Goal: Information Seeking & Learning: Compare options

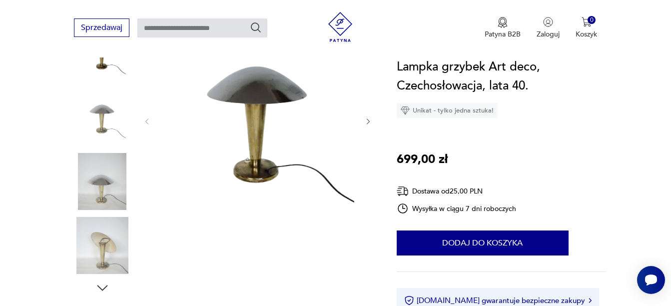
scroll to position [177, 0]
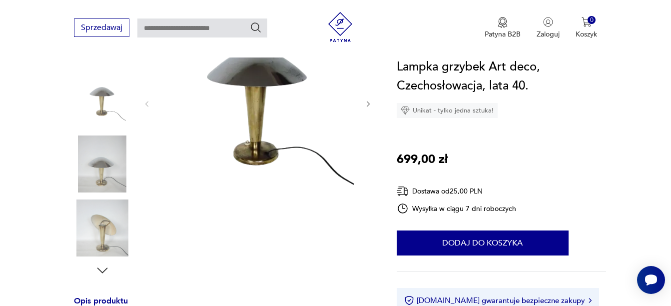
click at [254, 113] on img at bounding box center [257, 103] width 193 height 230
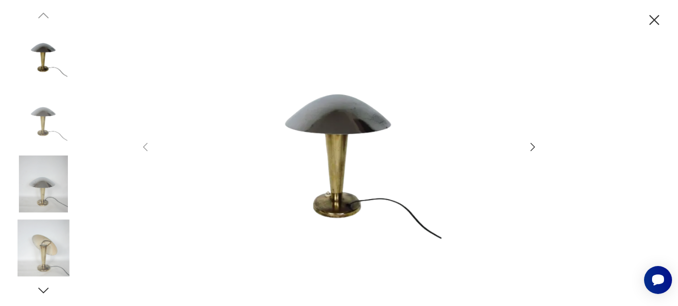
click at [338, 157] on img at bounding box center [339, 151] width 356 height 245
click at [540, 142] on div at bounding box center [339, 153] width 678 height 306
click at [524, 150] on div at bounding box center [339, 152] width 400 height 247
click at [536, 145] on icon "button" at bounding box center [533, 147] width 12 height 12
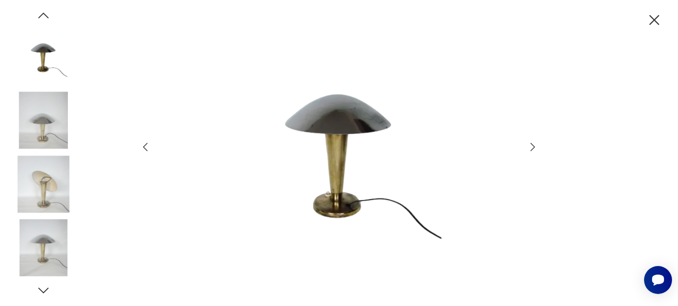
click at [536, 145] on icon "button" at bounding box center [533, 147] width 12 height 12
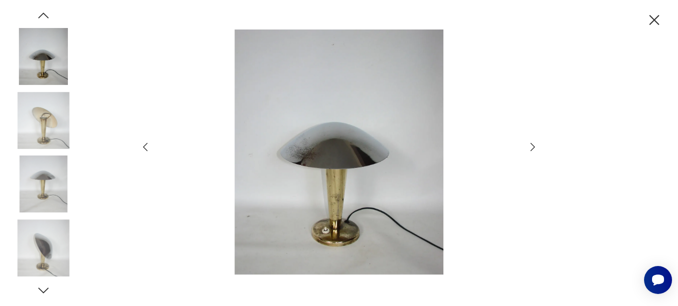
click at [536, 145] on icon "button" at bounding box center [533, 147] width 12 height 12
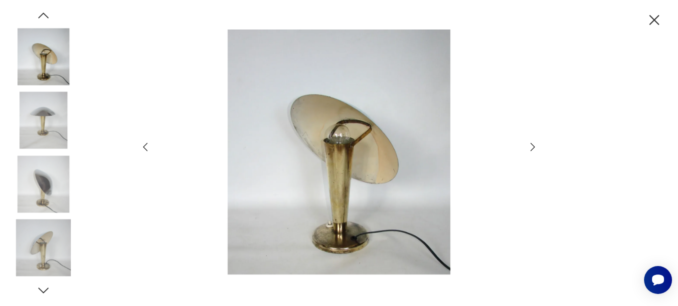
click at [536, 145] on icon "button" at bounding box center [533, 147] width 12 height 12
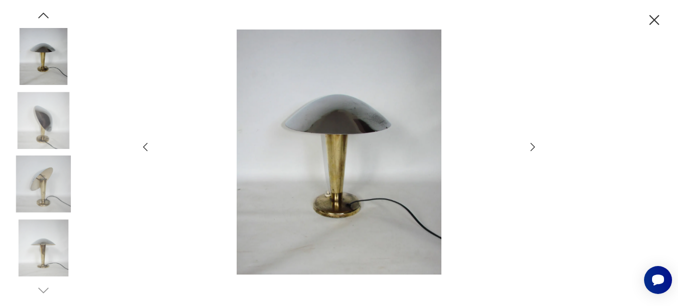
click at [536, 145] on icon "button" at bounding box center [533, 147] width 12 height 12
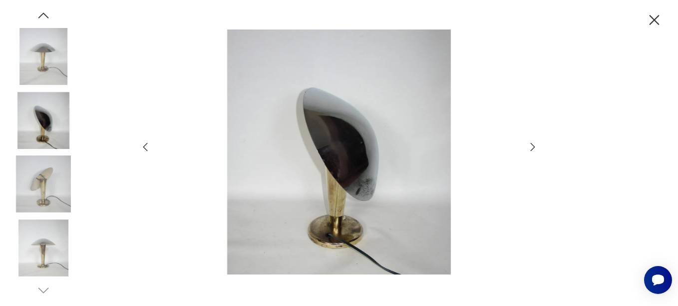
click at [536, 145] on icon "button" at bounding box center [533, 147] width 12 height 12
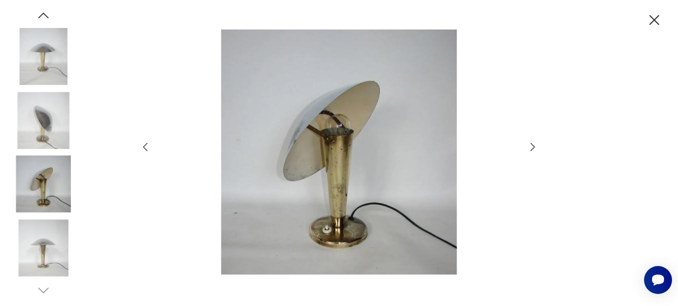
click at [536, 145] on icon "button" at bounding box center [533, 147] width 12 height 12
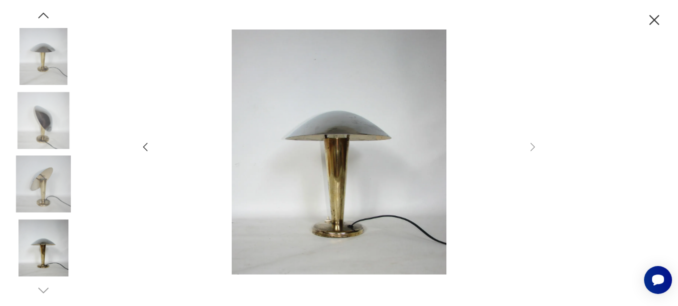
click at [661, 15] on icon "button" at bounding box center [654, 19] width 17 height 17
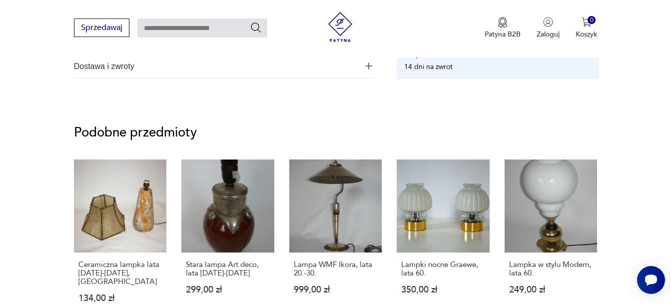
scroll to position [711, 0]
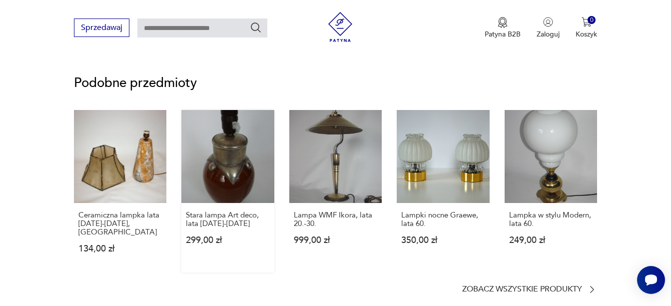
click at [235, 155] on link "Stara lampa Art deco, lata 1910-1930 299,00 zł" at bounding box center [227, 191] width 93 height 162
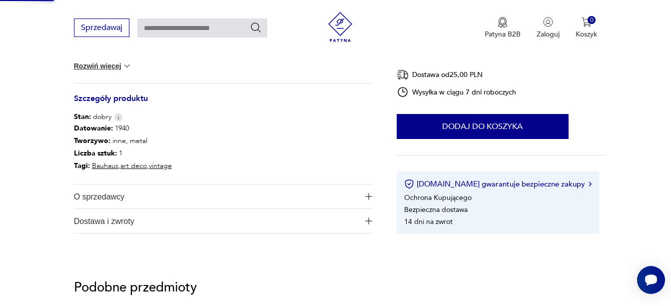
scroll to position [98, 0]
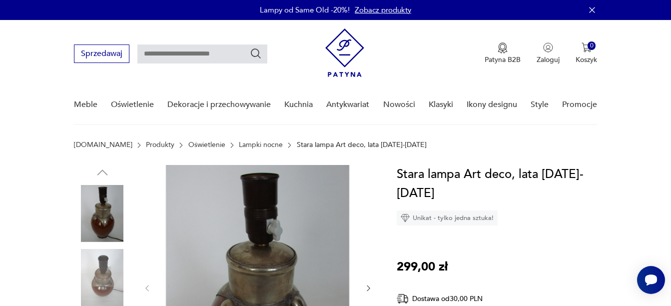
drag, startPoint x: 670, startPoint y: 36, endPoint x: 674, endPoint y: 66, distance: 30.2
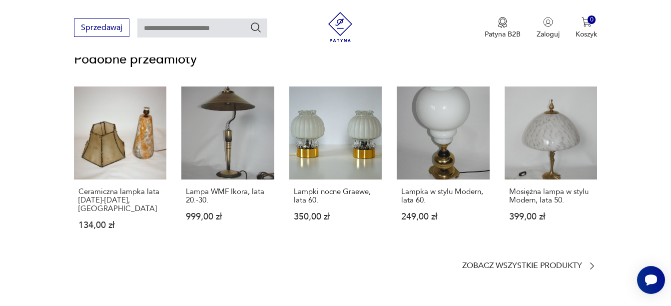
scroll to position [712, 0]
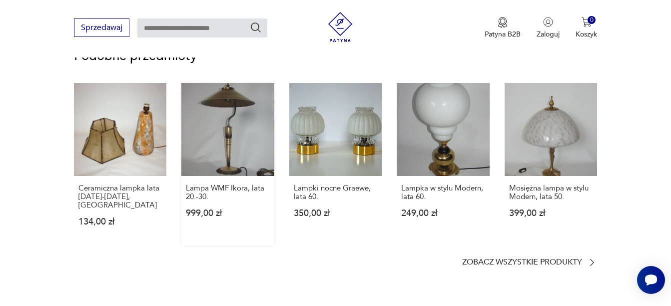
click at [228, 131] on link "Lampa WMF Ikora, lata 20.-30. 999,00 zł" at bounding box center [227, 164] width 93 height 162
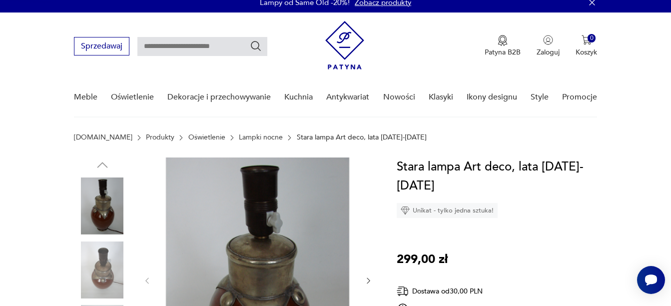
scroll to position [0, 0]
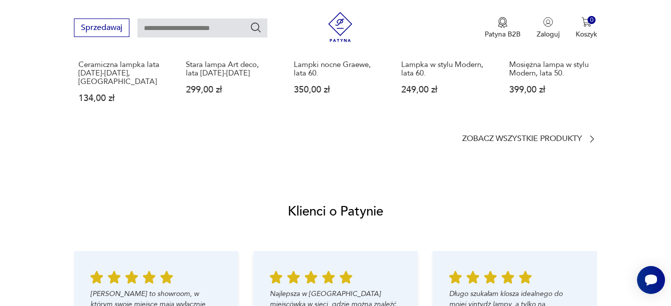
scroll to position [840, 0]
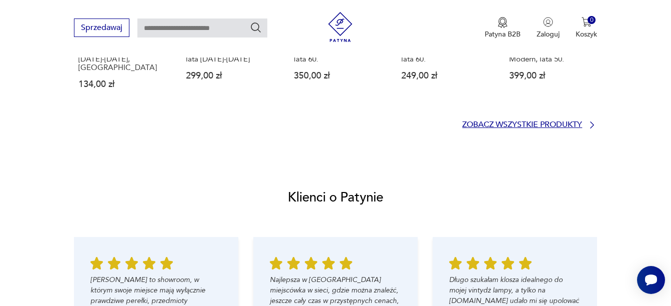
click at [544, 121] on p "Zobacz wszystkie produkty" at bounding box center [522, 124] width 120 height 6
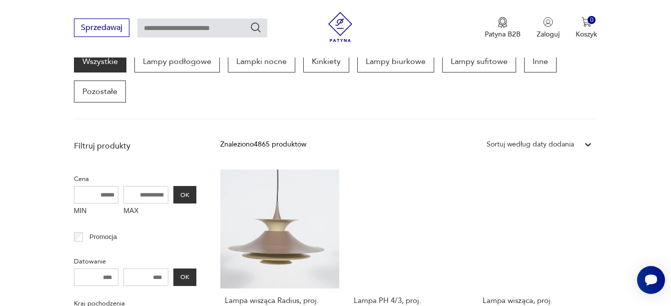
scroll to position [232, 0]
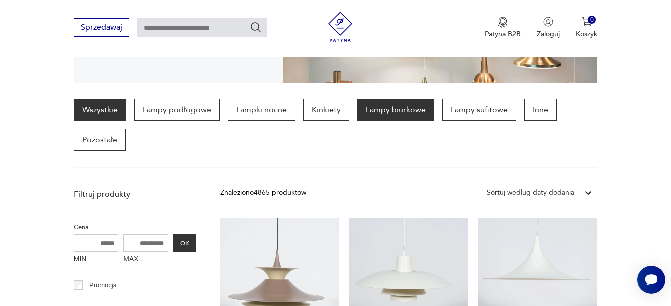
click at [395, 117] on p "Lampy biurkowe" at bounding box center [395, 110] width 77 height 22
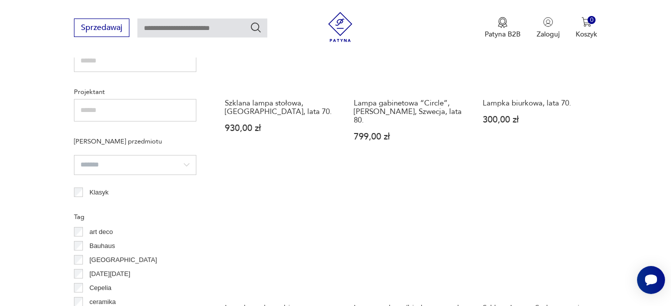
scroll to position [702, 0]
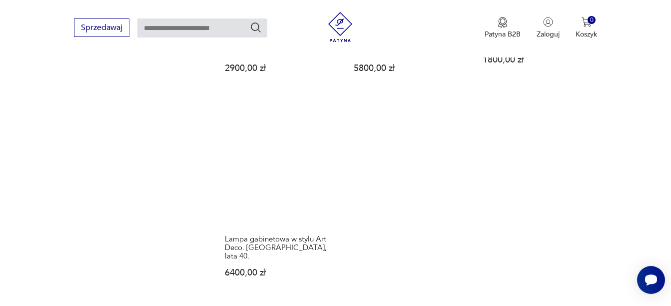
scroll to position [1475, 0]
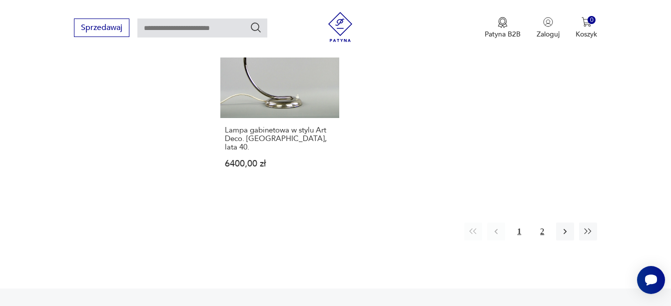
click at [542, 222] on button "2" at bounding box center [542, 231] width 18 height 18
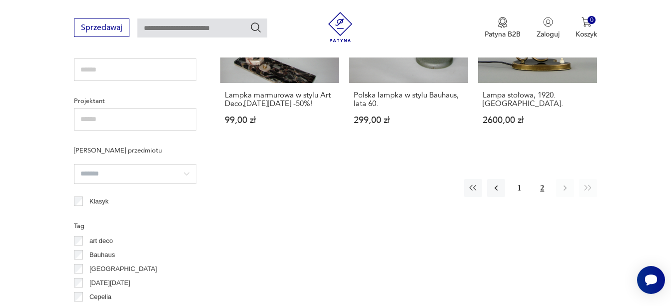
scroll to position [265, 0]
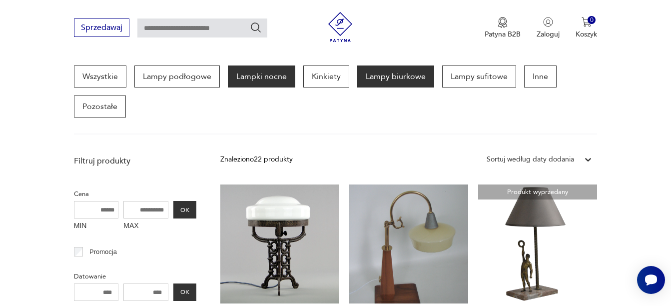
click at [263, 81] on p "Lampki nocne" at bounding box center [261, 76] width 67 height 22
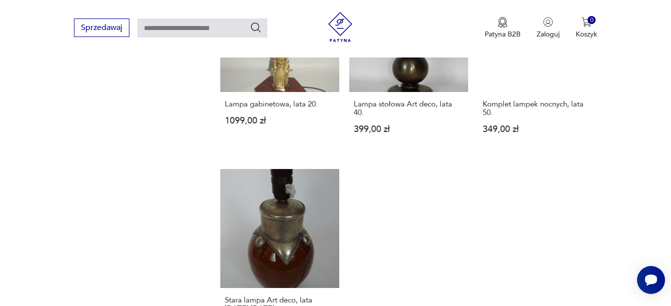
scroll to position [1413, 0]
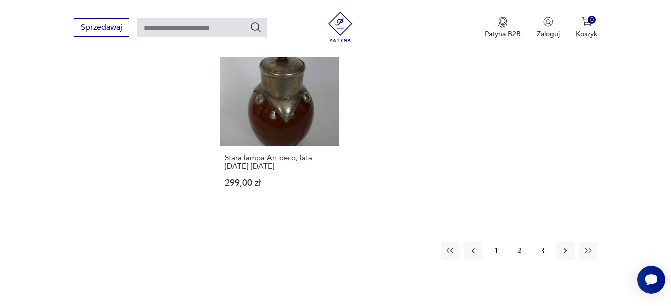
click at [541, 250] on button "3" at bounding box center [542, 251] width 18 height 18
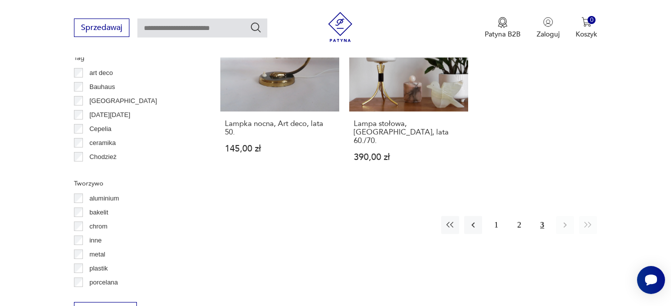
scroll to position [852, 0]
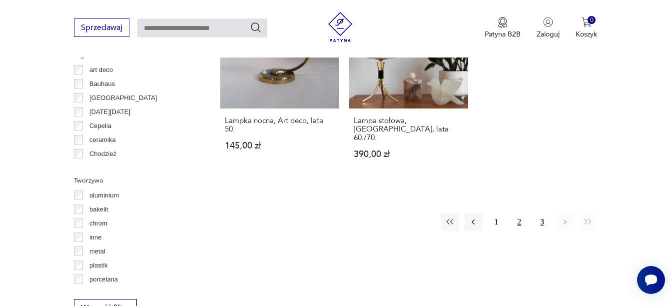
click at [520, 213] on button "2" at bounding box center [519, 222] width 18 height 18
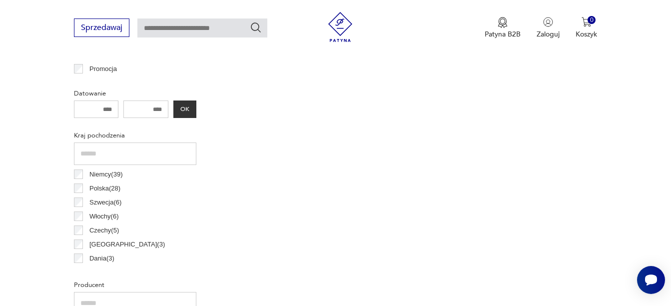
scroll to position [265, 0]
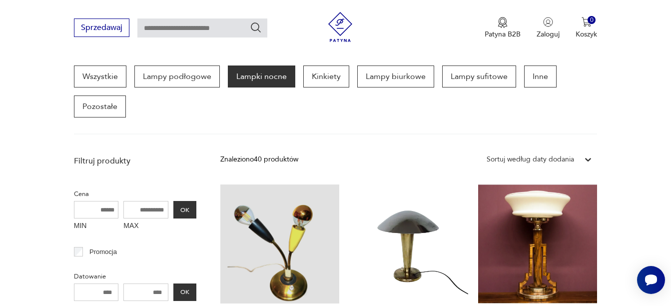
drag, startPoint x: 671, startPoint y: 110, endPoint x: 403, endPoint y: 242, distance: 299.3
click at [403, 242] on link "Lampka grzybek Art deco, Czechosłowacja, lata 40. 699,00 zł" at bounding box center [408, 274] width 119 height 180
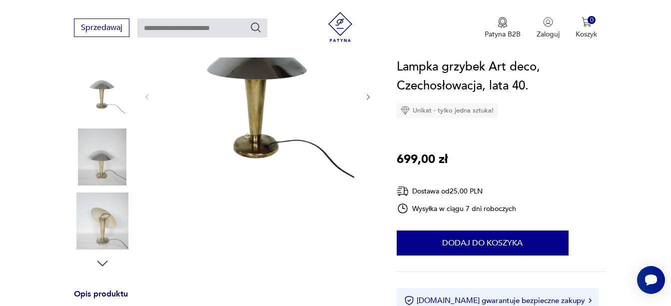
scroll to position [194, 0]
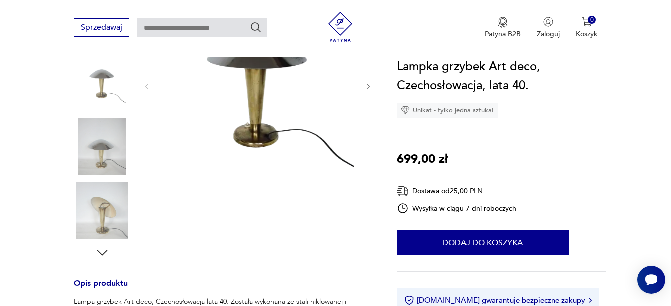
click at [108, 214] on img at bounding box center [102, 210] width 57 height 57
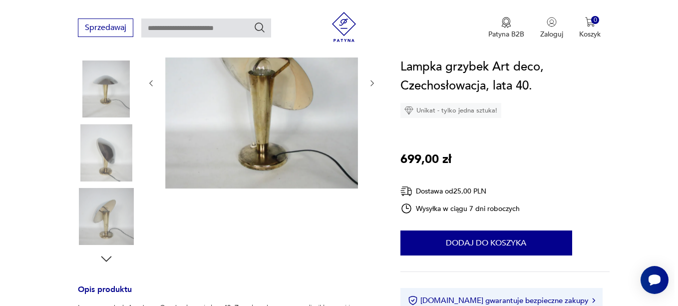
scroll to position [185, 0]
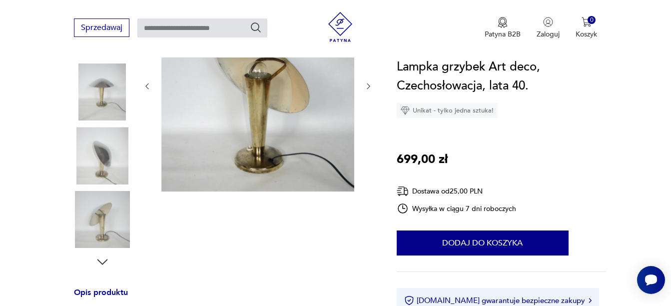
click at [254, 103] on img at bounding box center [257, 86] width 193 height 212
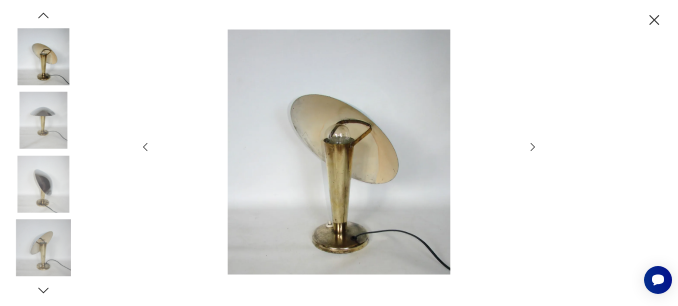
click at [43, 290] on icon "button" at bounding box center [43, 290] width 15 height 15
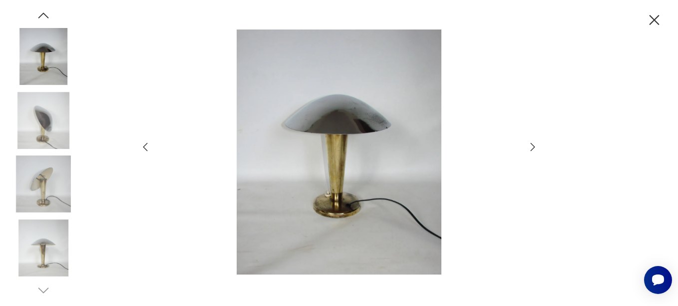
scroll to position [194, 0]
click at [45, 236] on img at bounding box center [43, 247] width 57 height 57
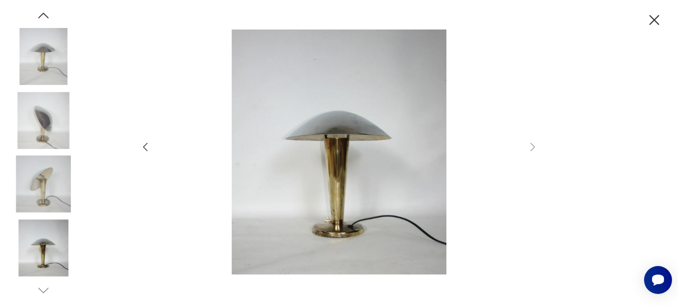
click at [40, 202] on img at bounding box center [43, 183] width 57 height 57
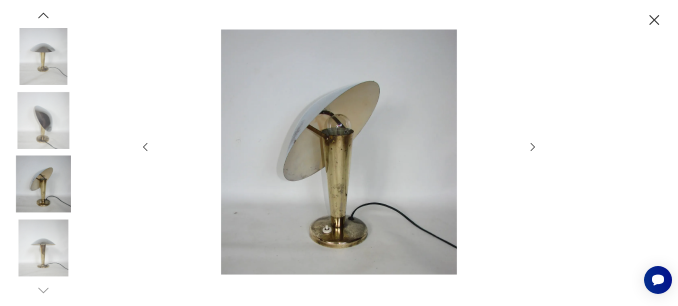
click at [39, 132] on img at bounding box center [43, 120] width 57 height 57
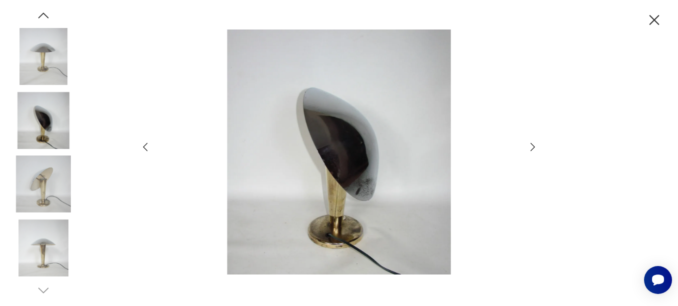
click at [34, 67] on img at bounding box center [43, 56] width 57 height 57
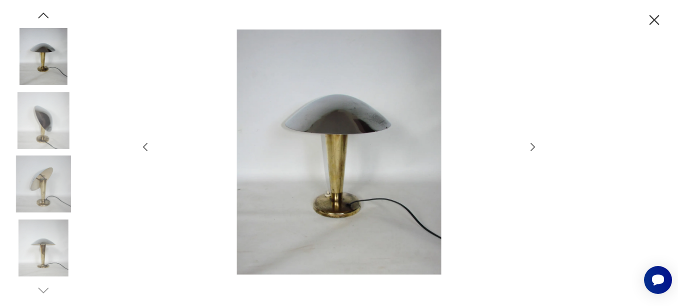
click at [39, 16] on icon "button" at bounding box center [43, 15] width 15 height 15
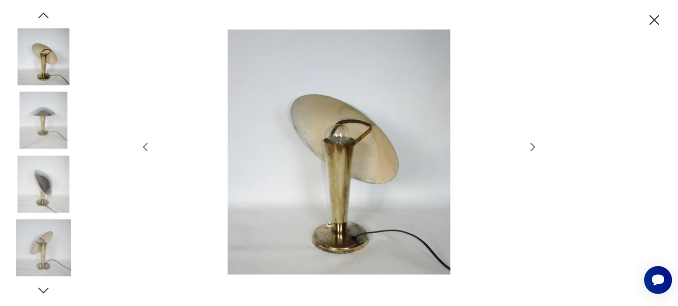
scroll to position [185, 0]
click at [45, 17] on icon "button" at bounding box center [43, 15] width 15 height 15
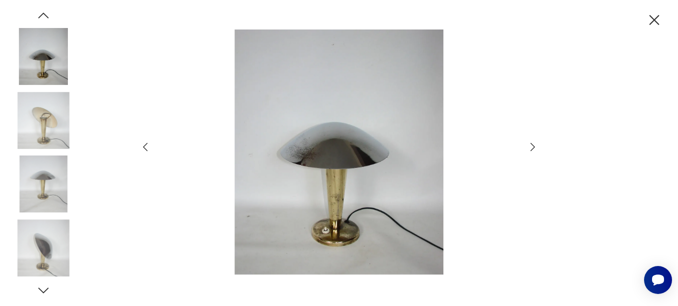
scroll to position [192, 0]
click at [45, 17] on icon "button" at bounding box center [43, 15] width 15 height 15
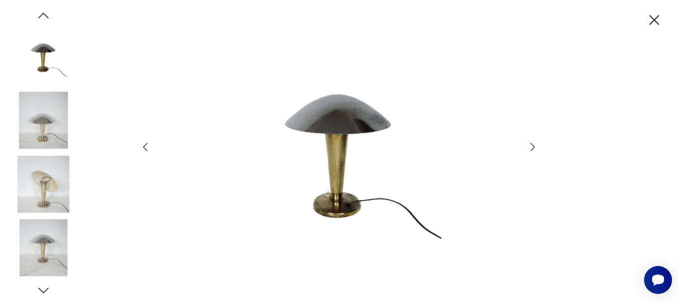
scroll to position [194, 0]
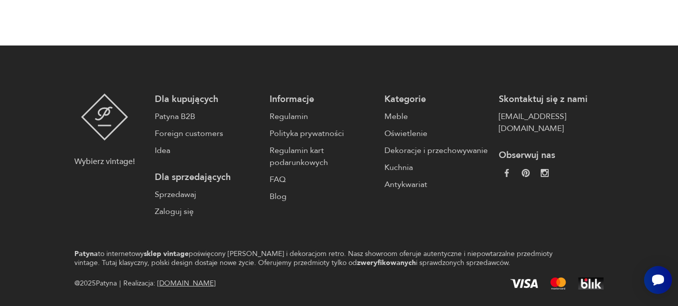
scroll to position [1718, 0]
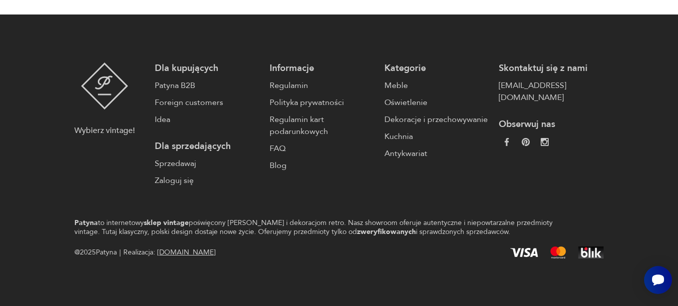
click at [642, 35] on footer "Wybierz vintage! Dla kupujących Patyna B2B Foreign customers Idea Dla sprzedają…" at bounding box center [339, 160] width 678 height 292
